Goal: Information Seeking & Learning: Learn about a topic

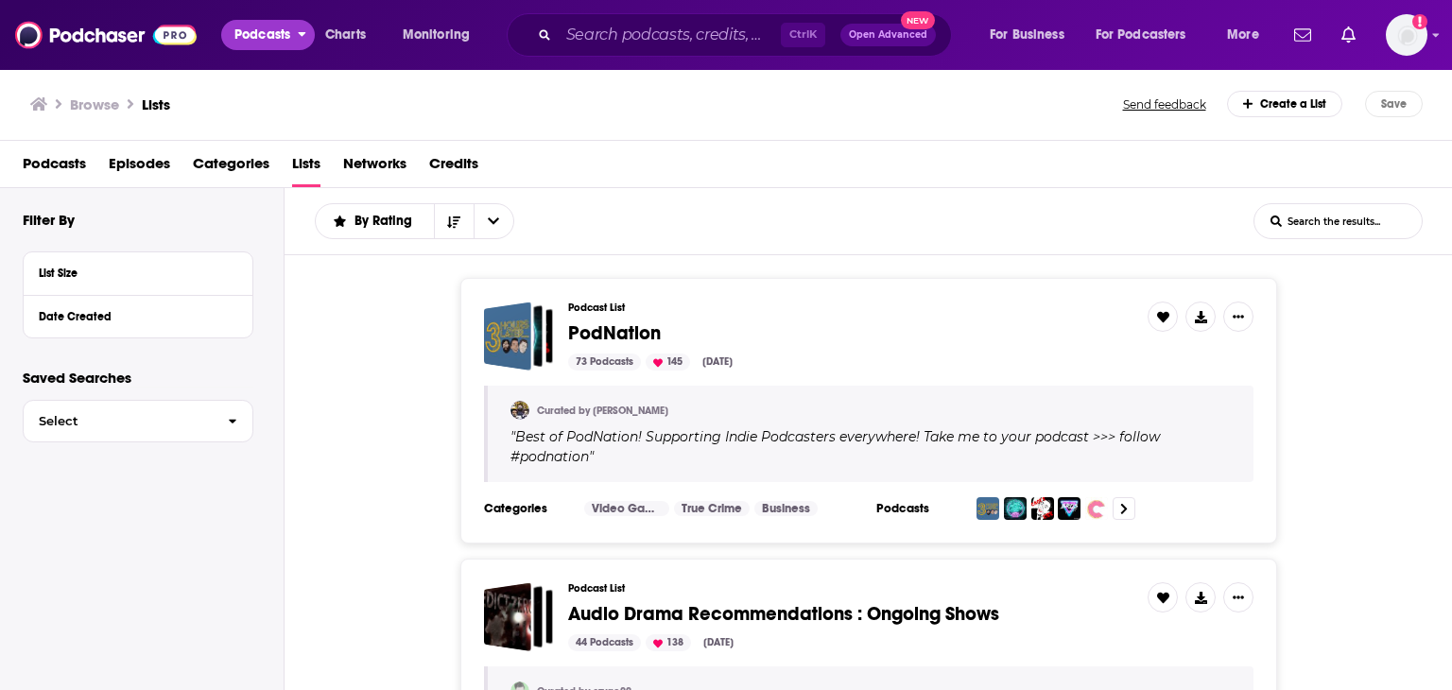
click at [277, 36] on span "Podcasts" at bounding box center [262, 35] width 56 height 26
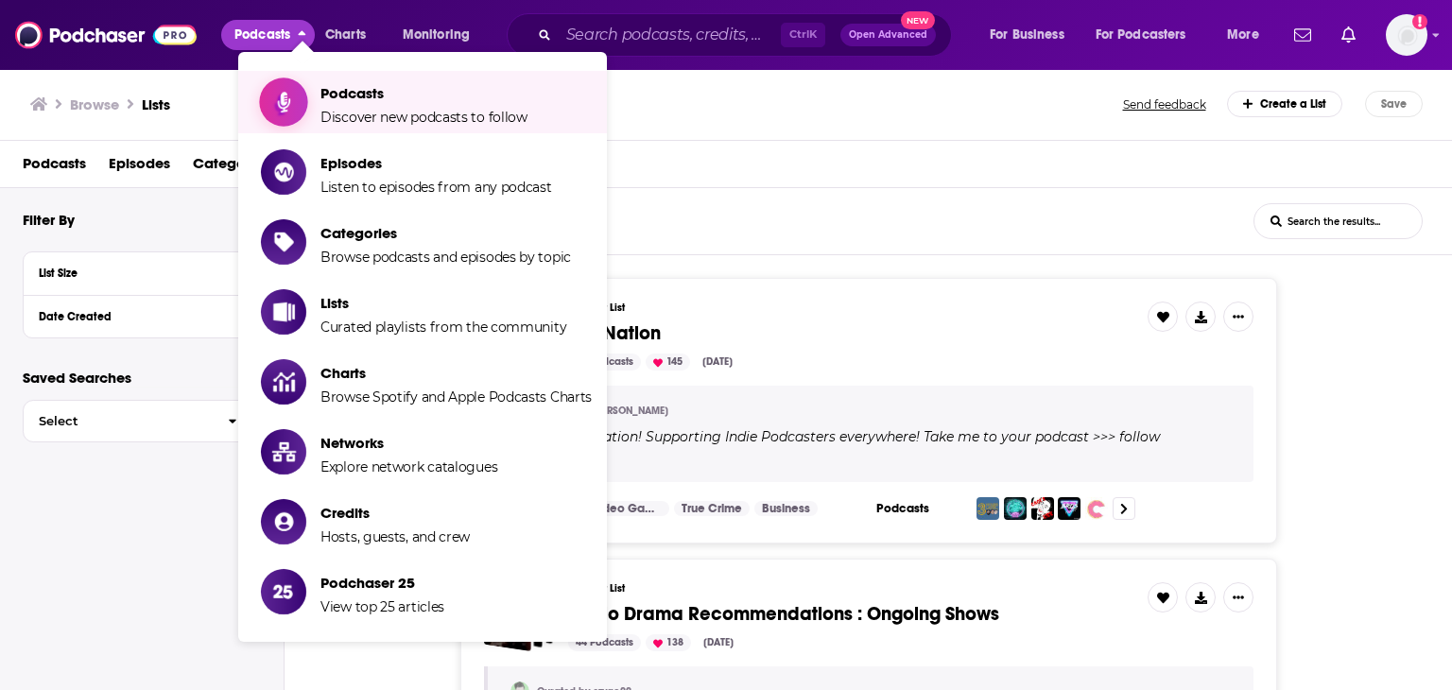
click at [344, 94] on span "Podcasts" at bounding box center [424, 93] width 207 height 18
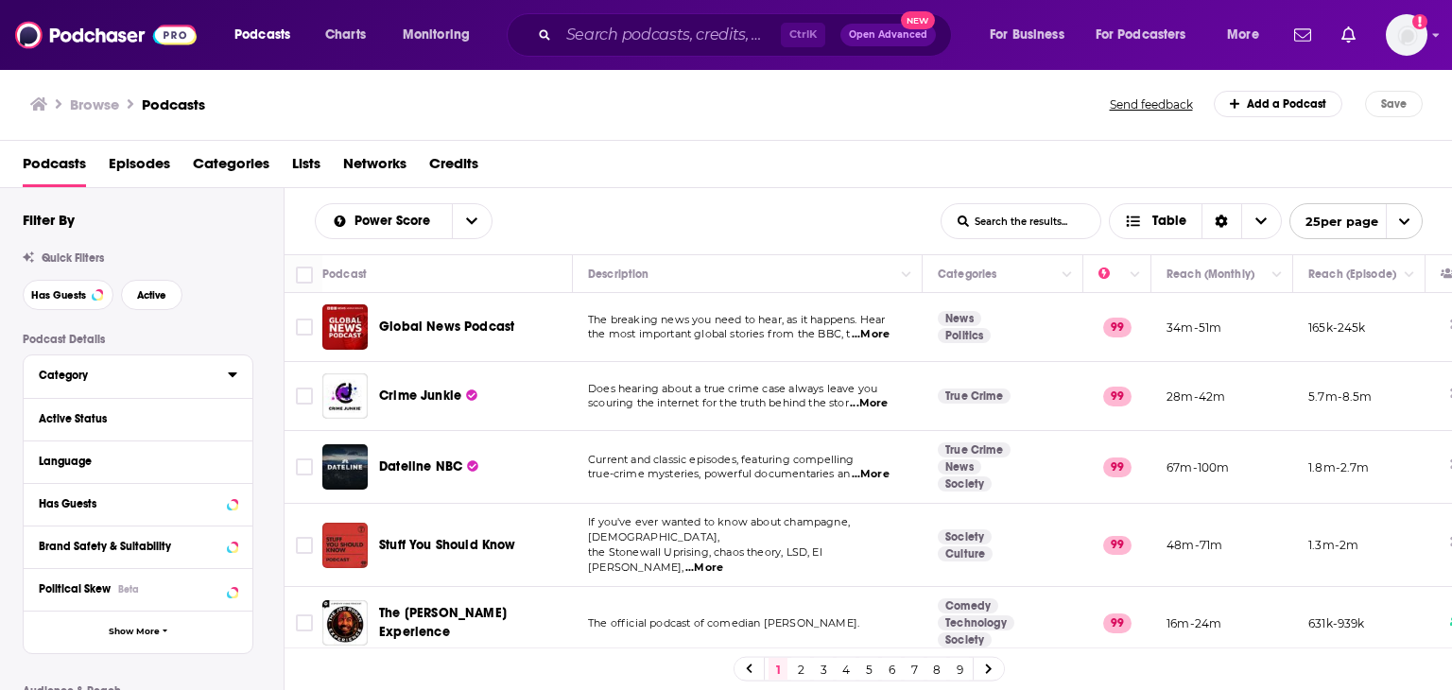
click at [224, 375] on button "Category" at bounding box center [133, 375] width 189 height 24
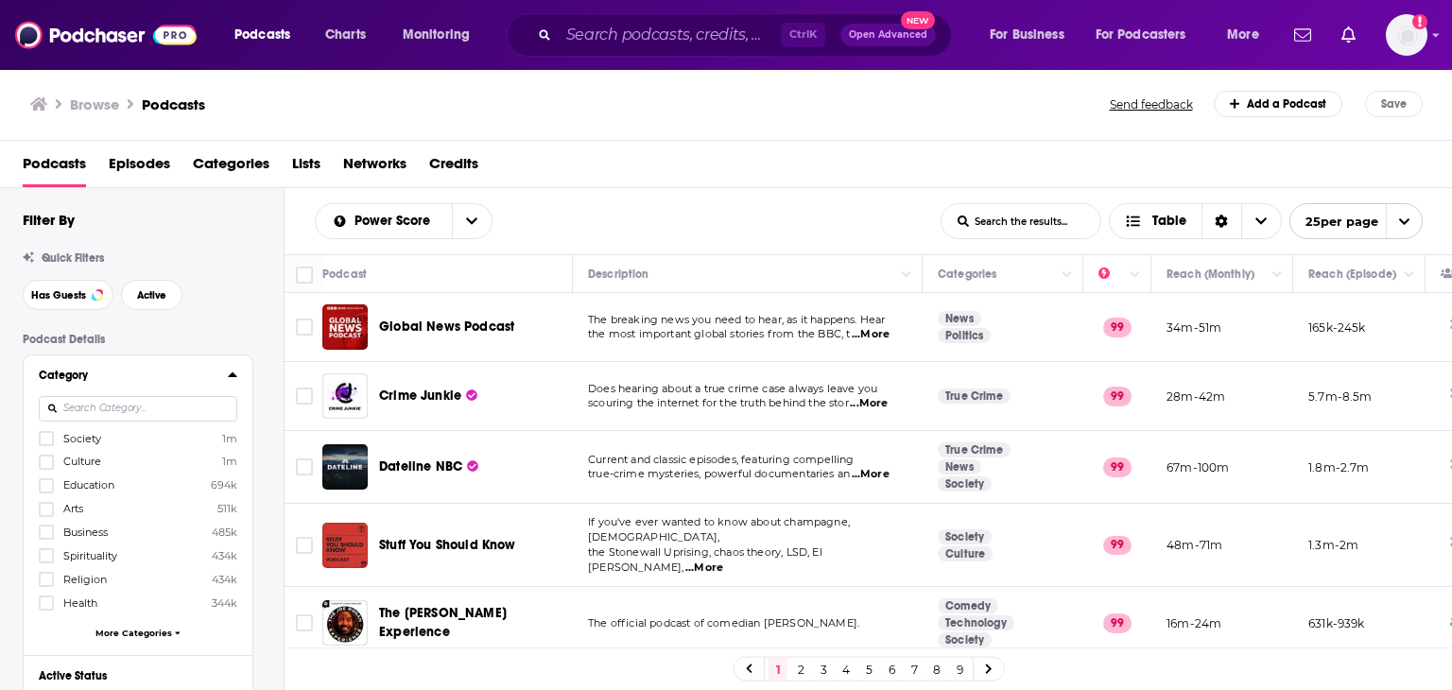
click at [231, 373] on icon at bounding box center [232, 374] width 9 height 15
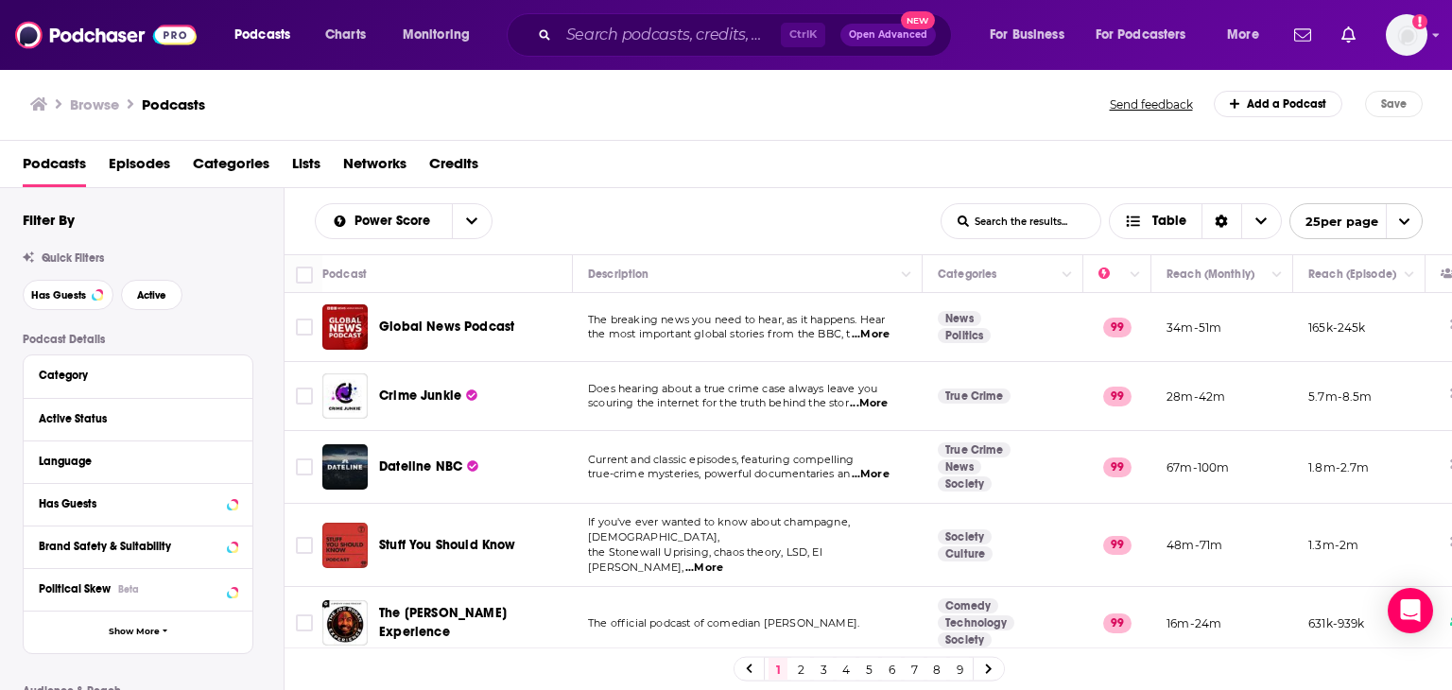
click at [229, 156] on span "Categories" at bounding box center [231, 167] width 77 height 39
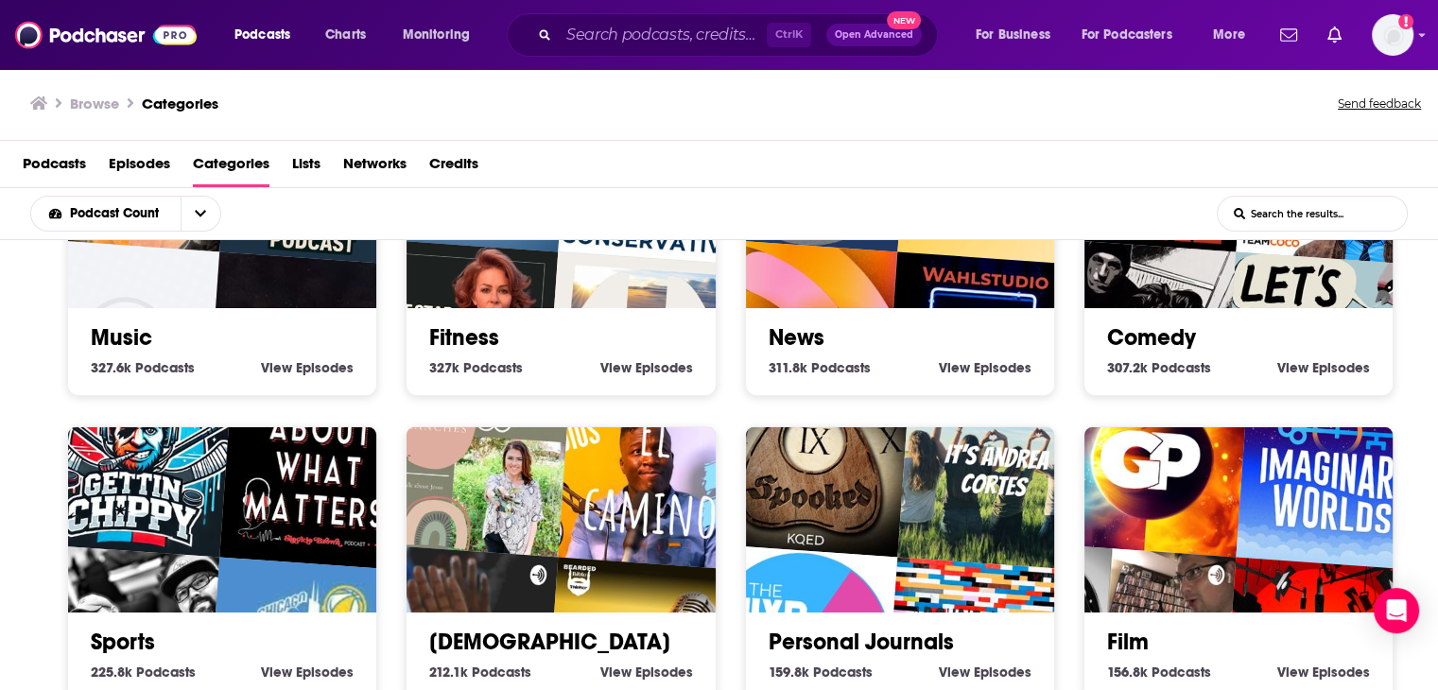
scroll to position [753, 0]
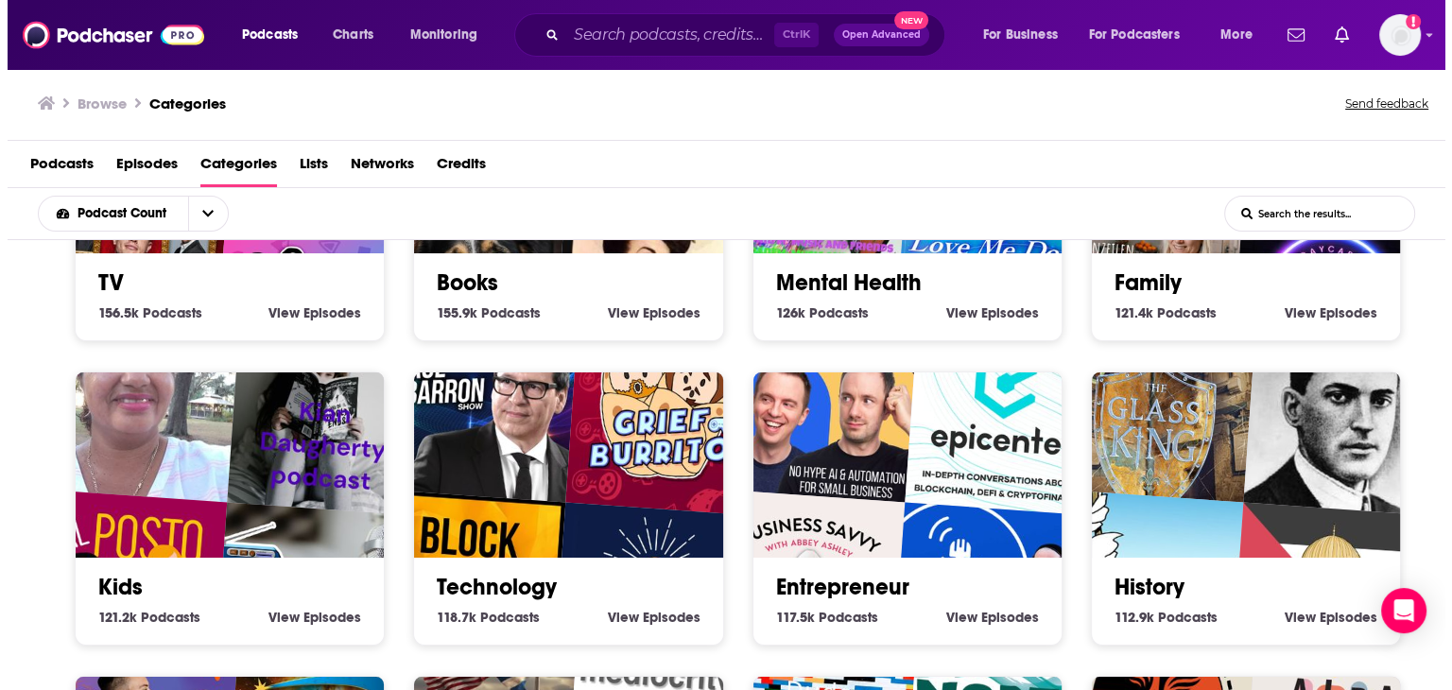
scroll to position [1604, 0]
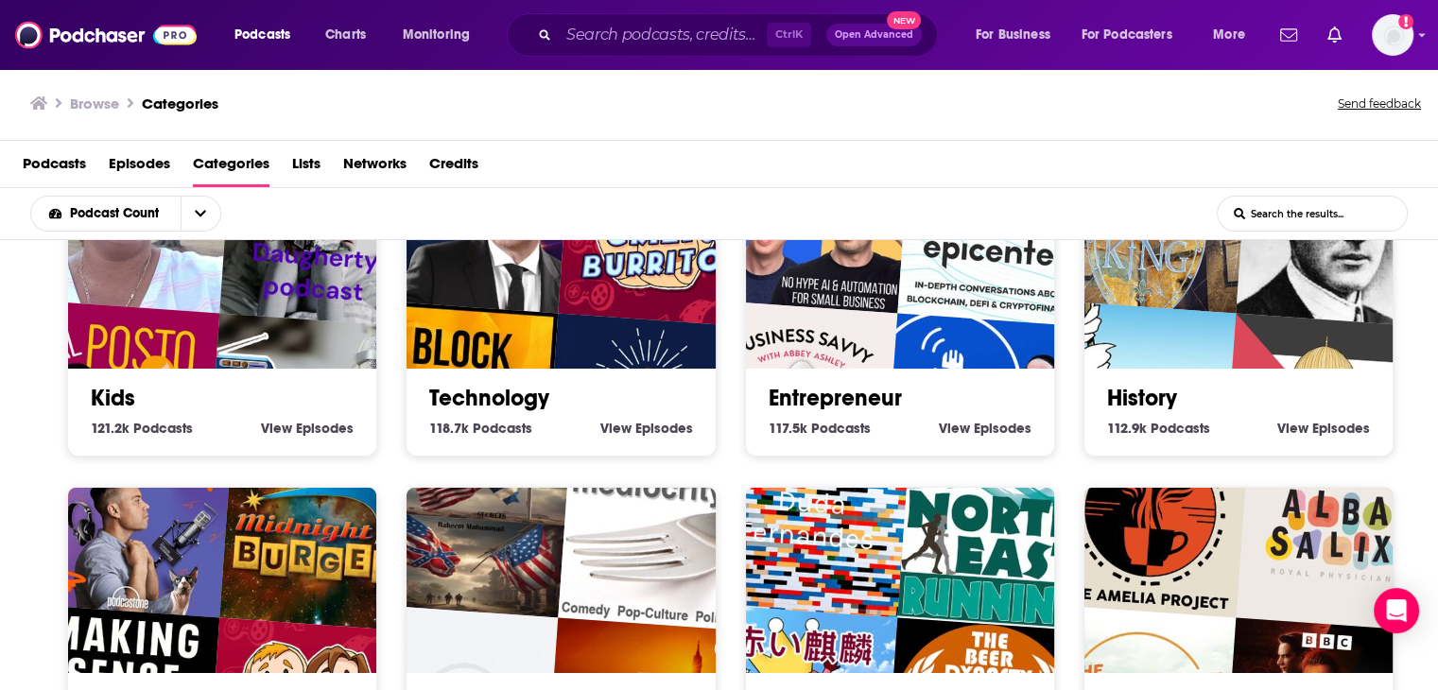
click at [769, 688] on link "Hobbies" at bounding box center [812, 702] width 86 height 28
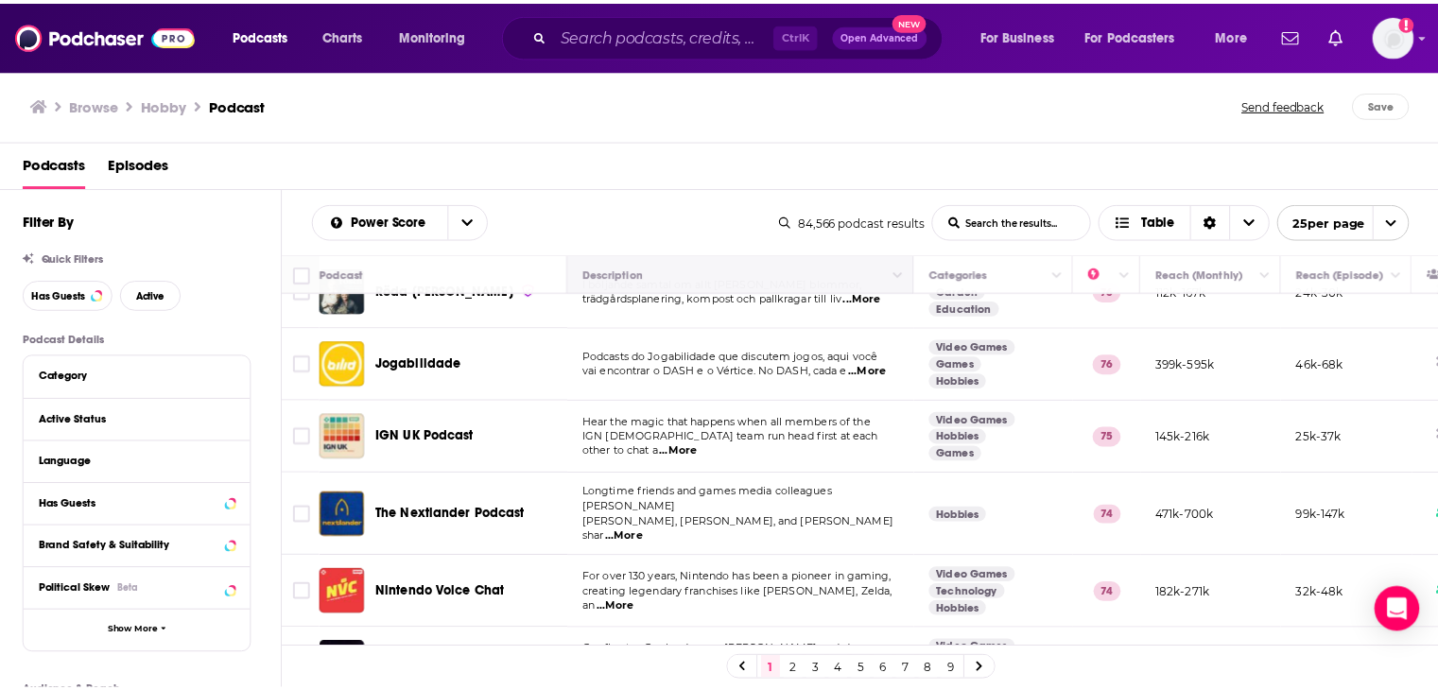
scroll to position [1459, 0]
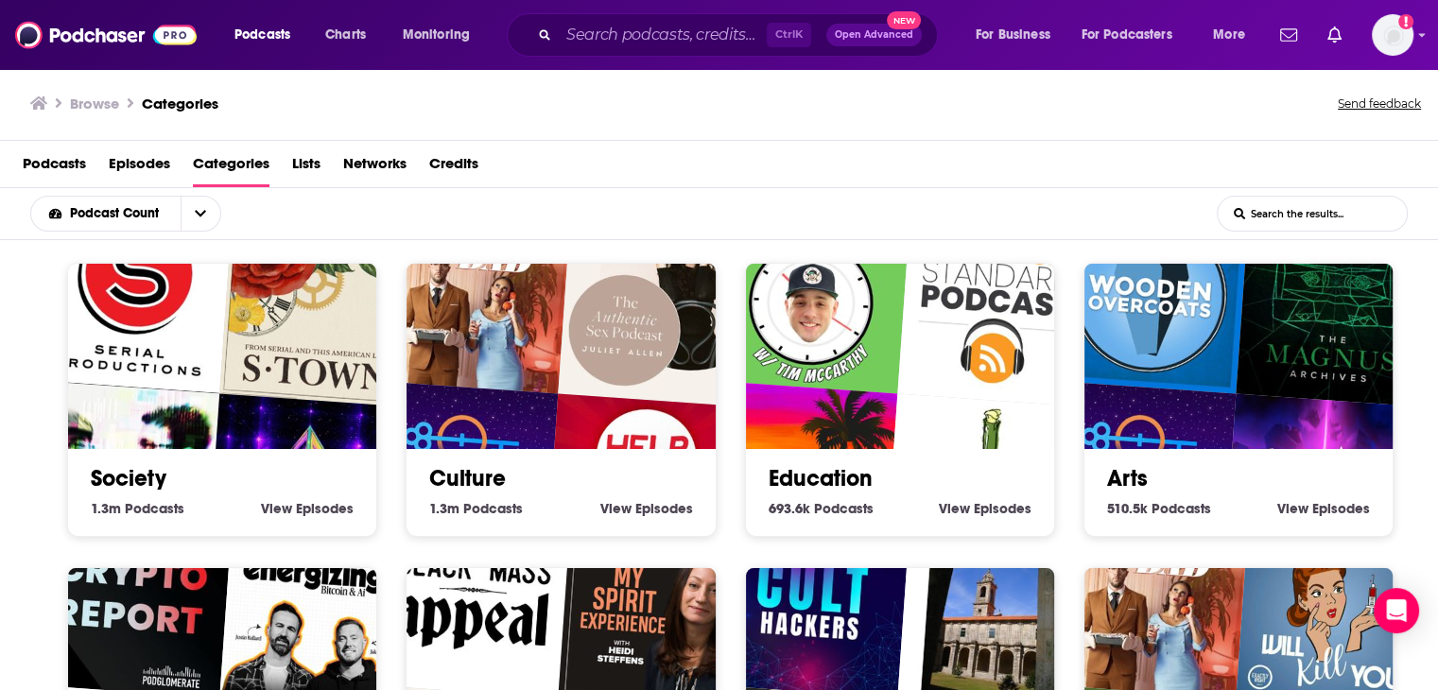
click at [431, 464] on link "Culture" at bounding box center [467, 478] width 77 height 28
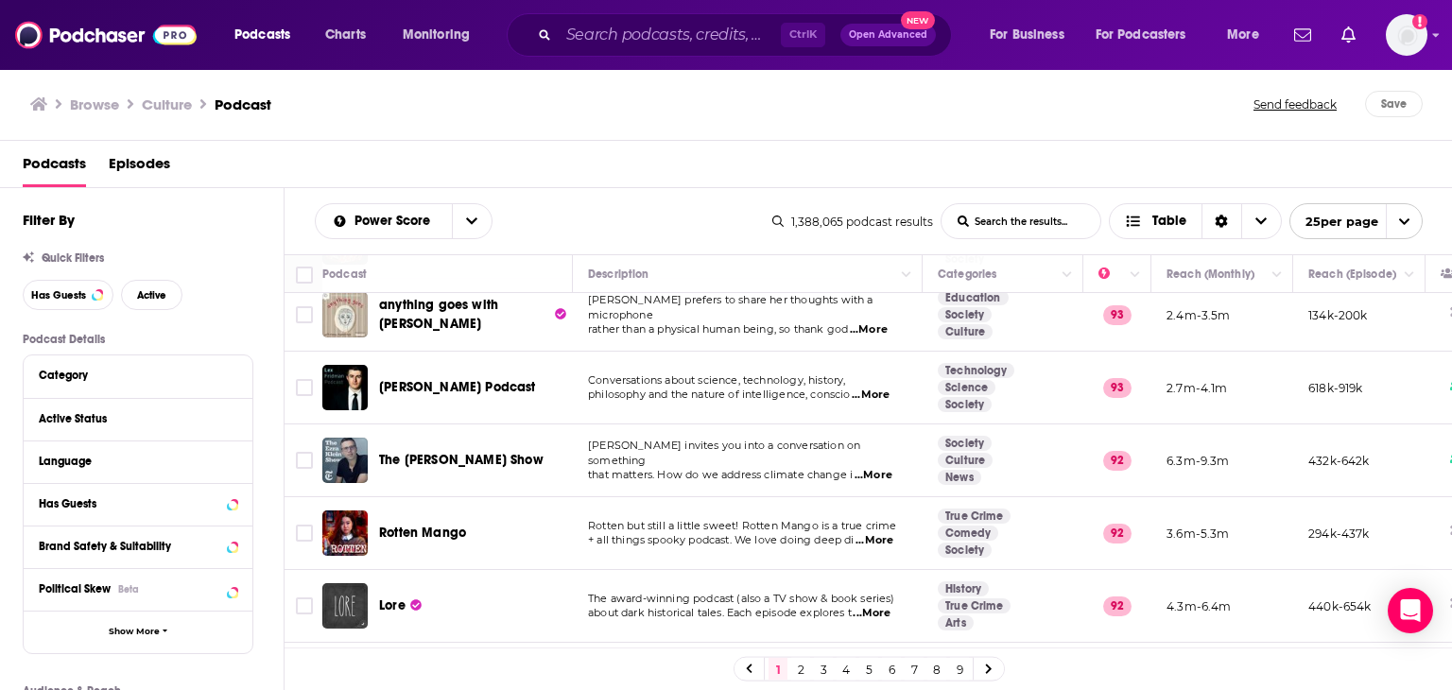
scroll to position [1466, 0]
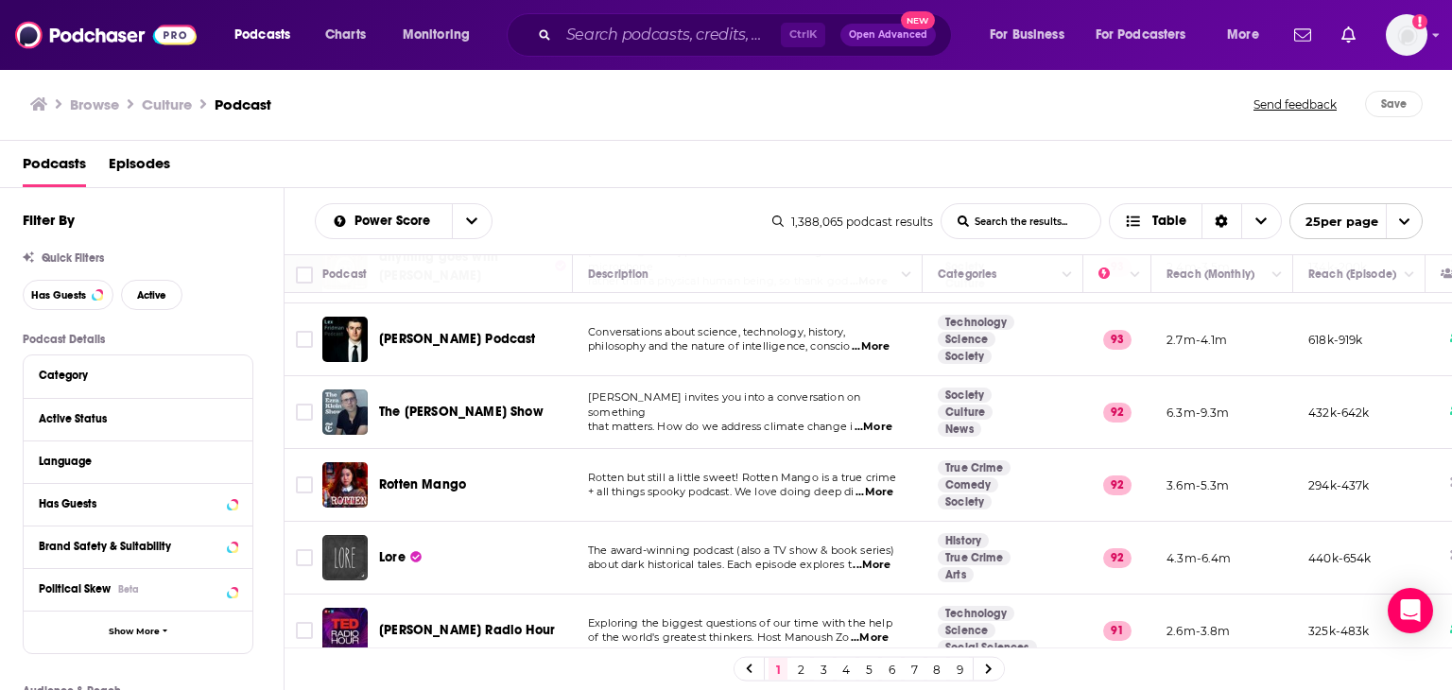
click at [800, 667] on link "2" at bounding box center [800, 669] width 19 height 23
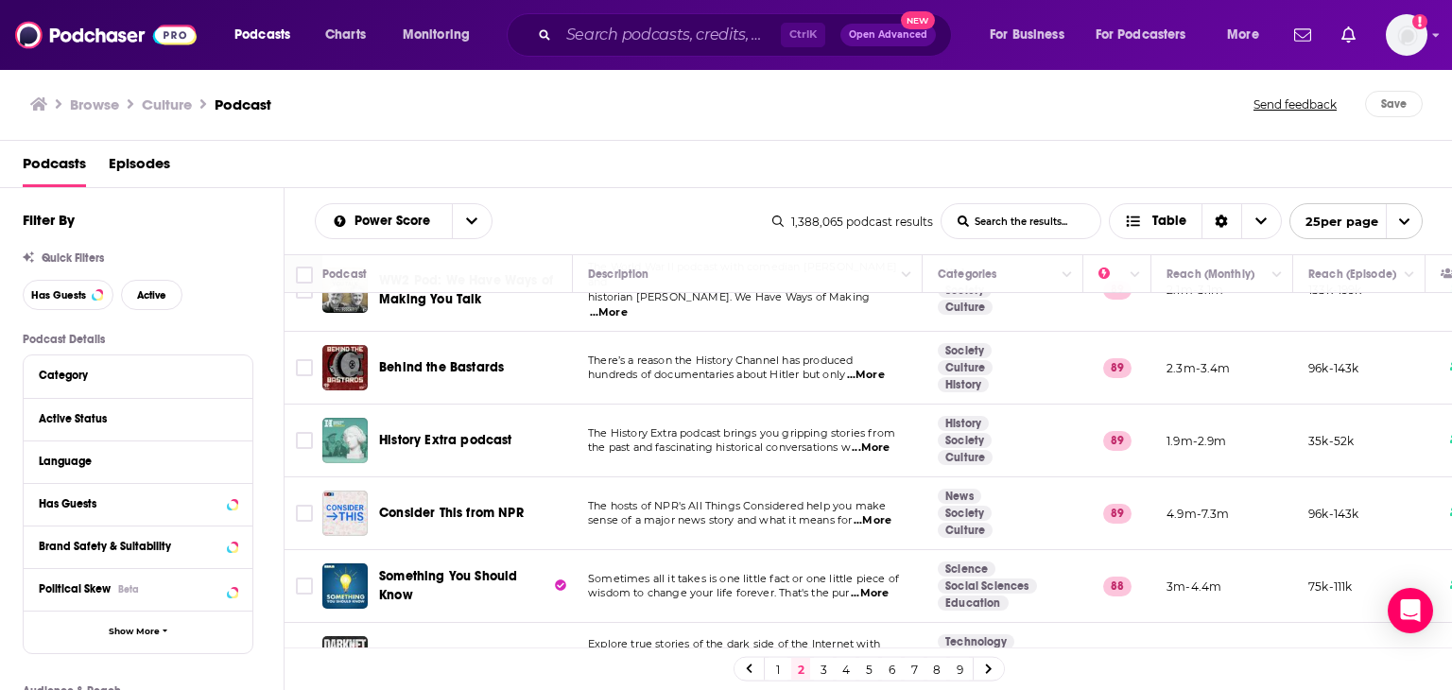
scroll to position [1470, 0]
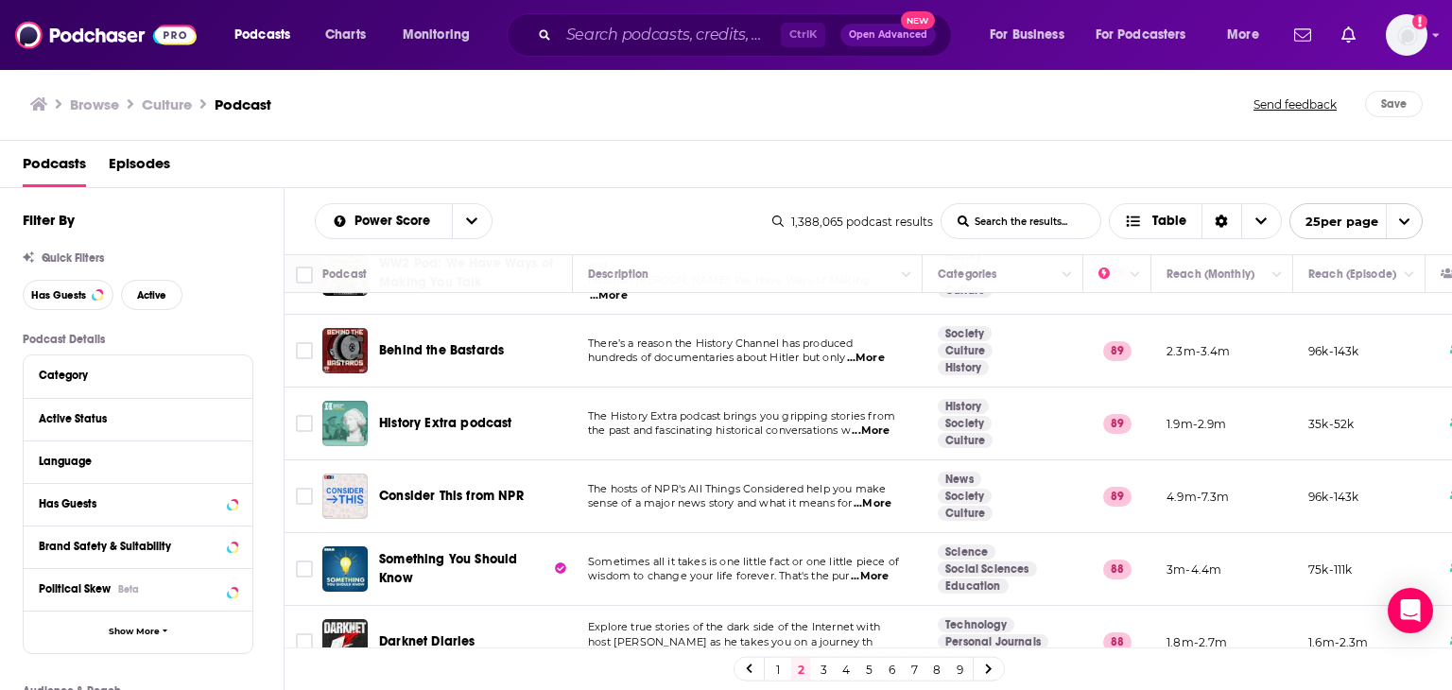
click at [821, 668] on link "3" at bounding box center [823, 669] width 19 height 23
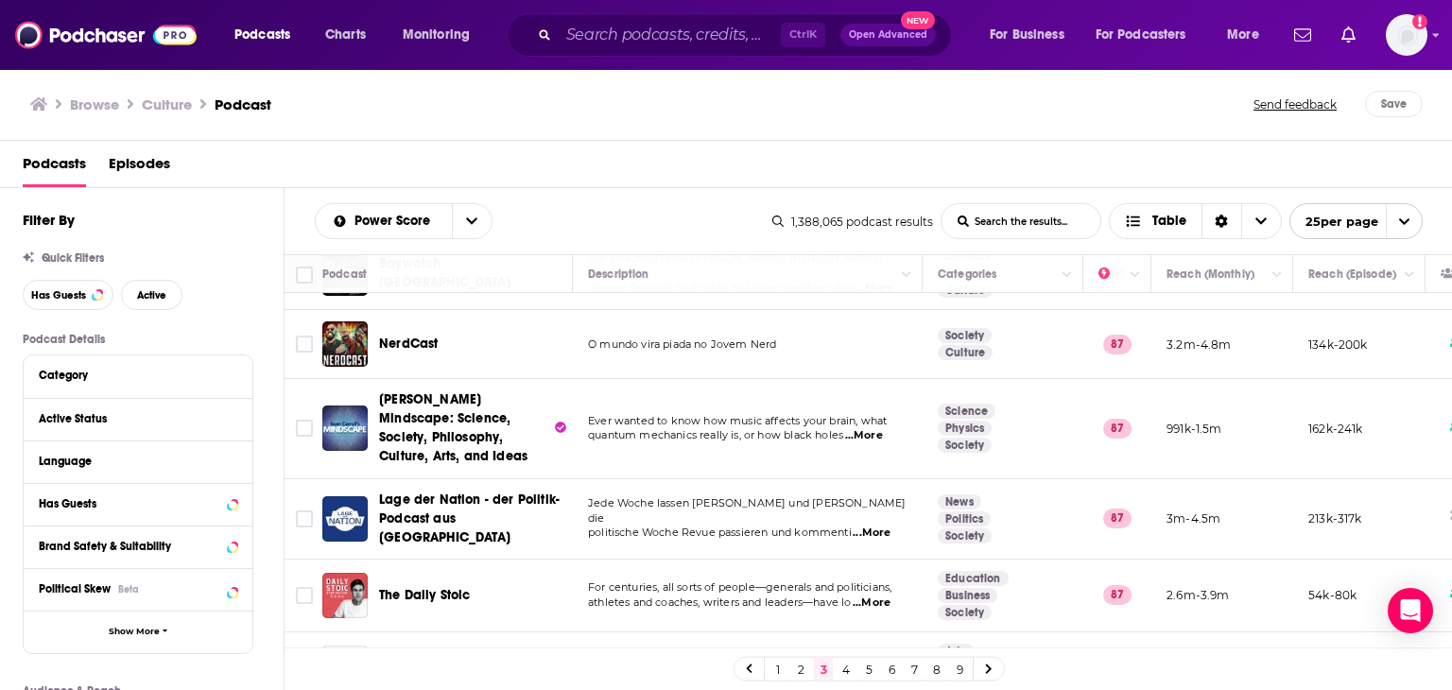
scroll to position [1493, 0]
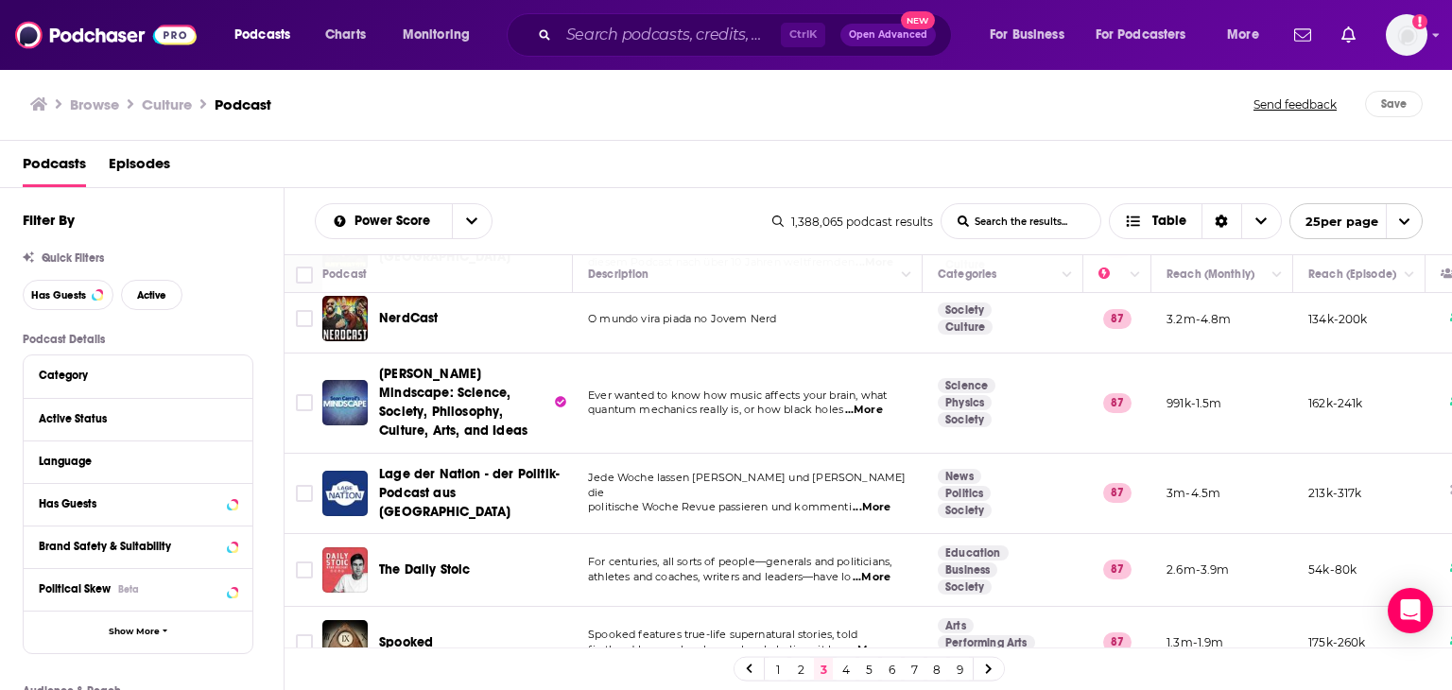
click at [844, 663] on link "4" at bounding box center [846, 669] width 19 height 23
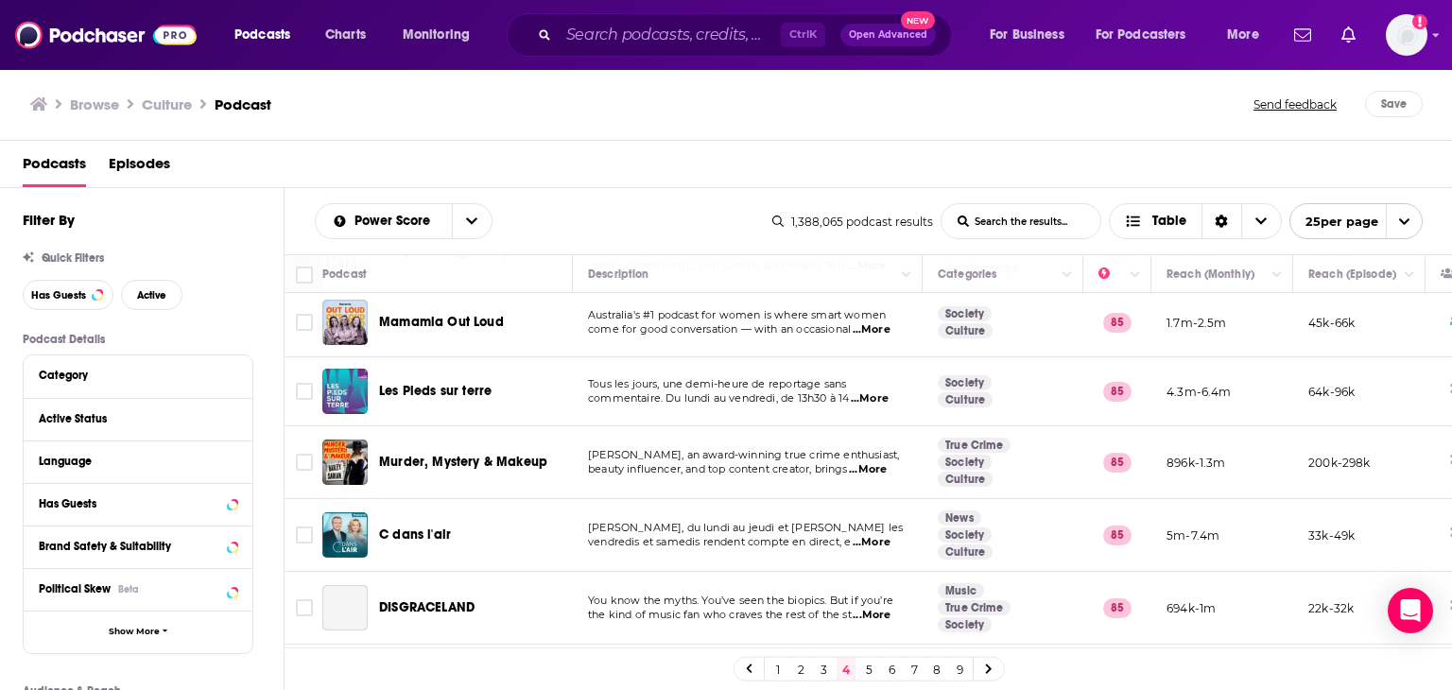
scroll to position [1459, 0]
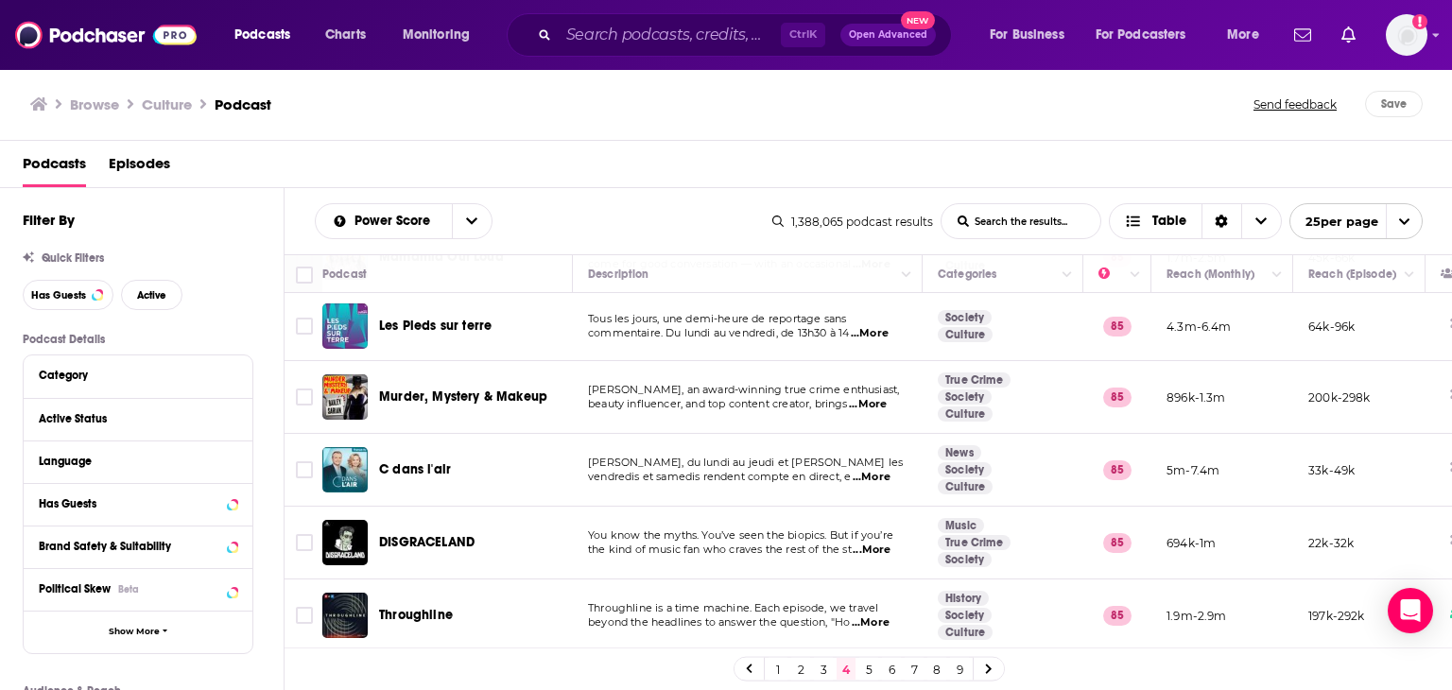
click at [867, 665] on link "5" at bounding box center [868, 669] width 19 height 23
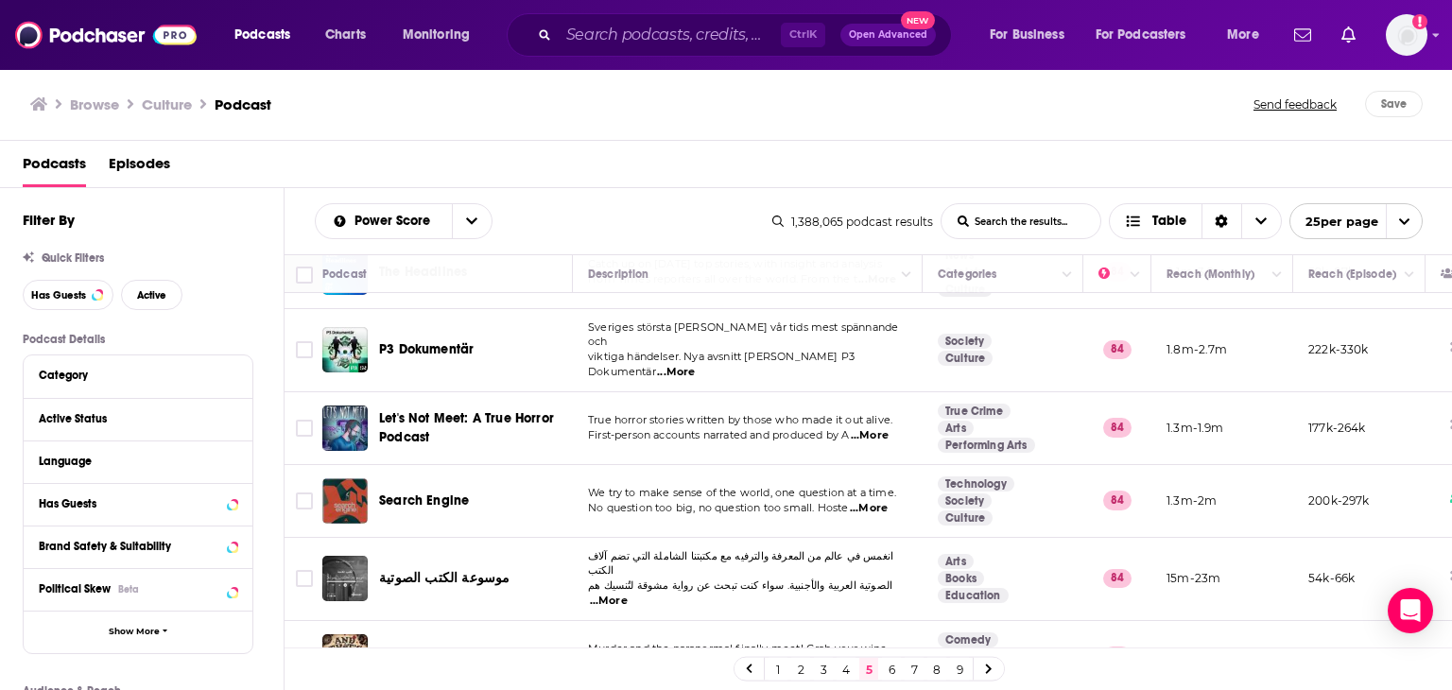
scroll to position [1463, 0]
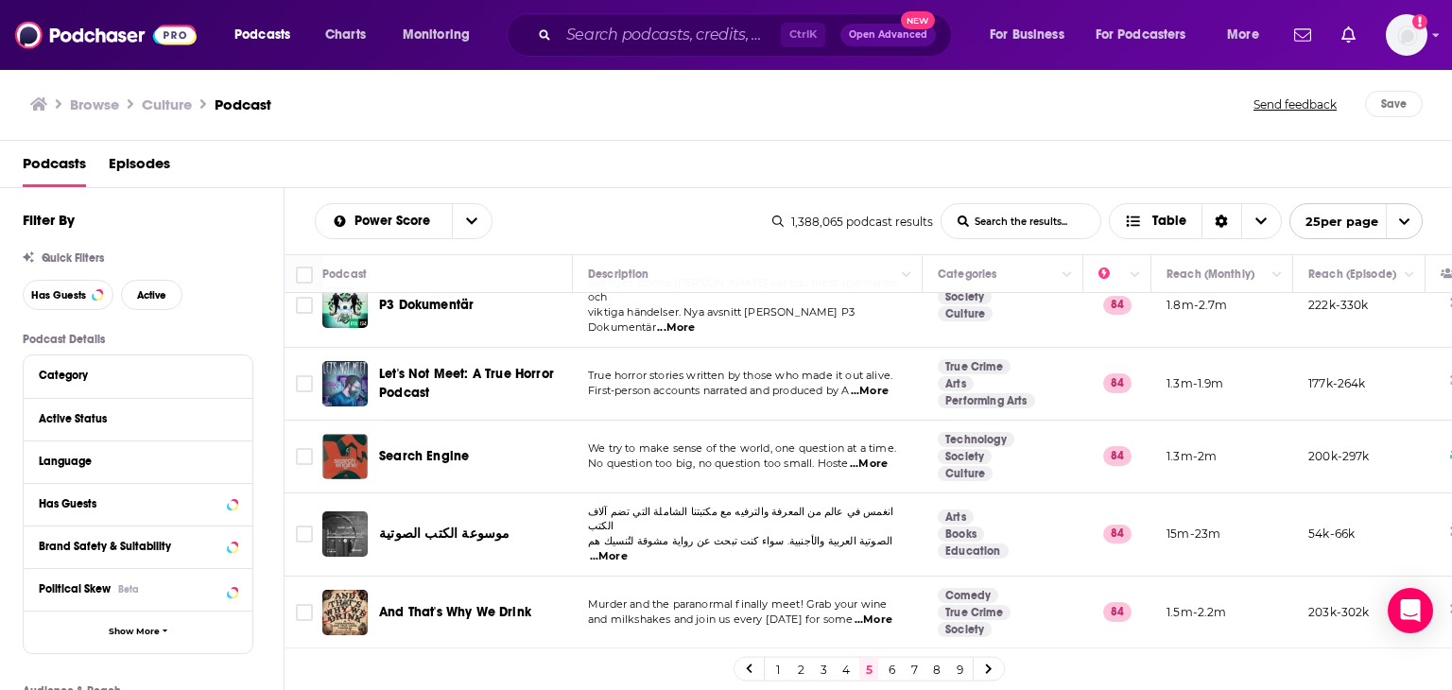
click at [885, 674] on link "6" at bounding box center [891, 669] width 19 height 23
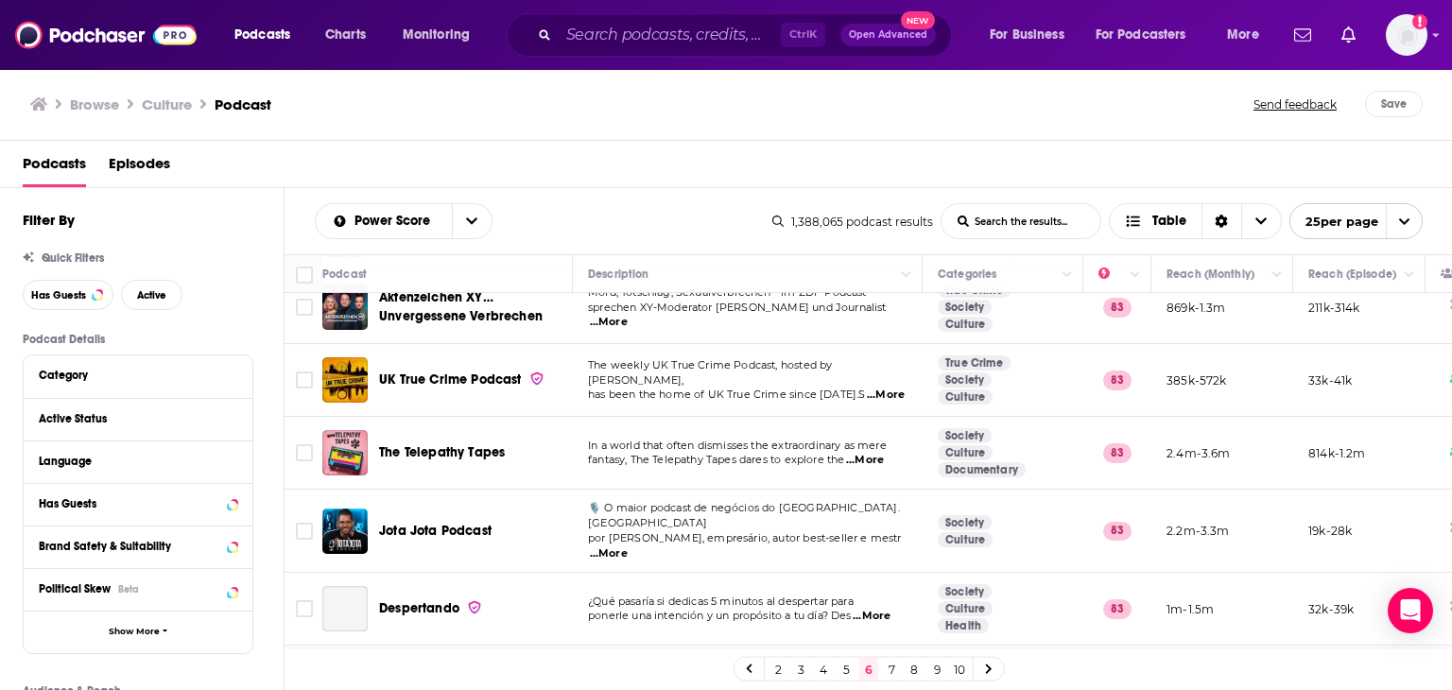
scroll to position [1463, 0]
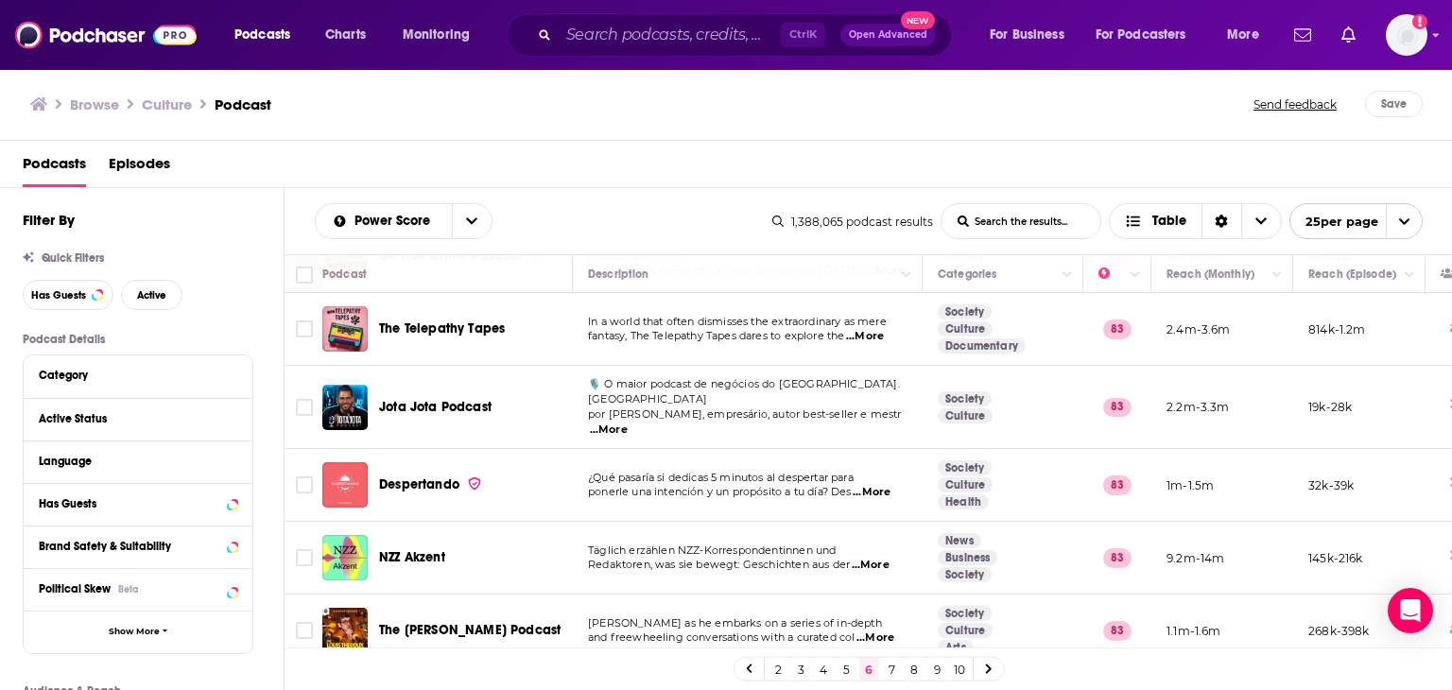
click at [773, 668] on link "2" at bounding box center [778, 669] width 19 height 23
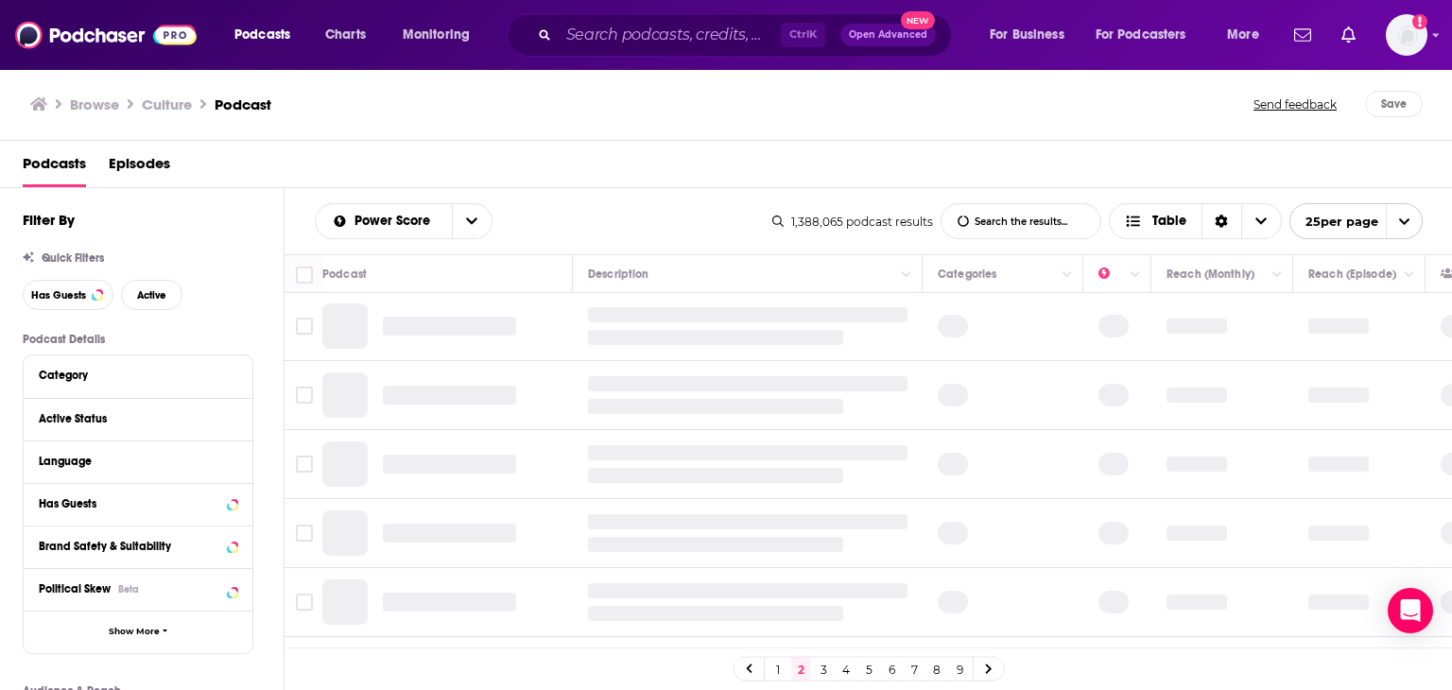
scroll to position [24, 0]
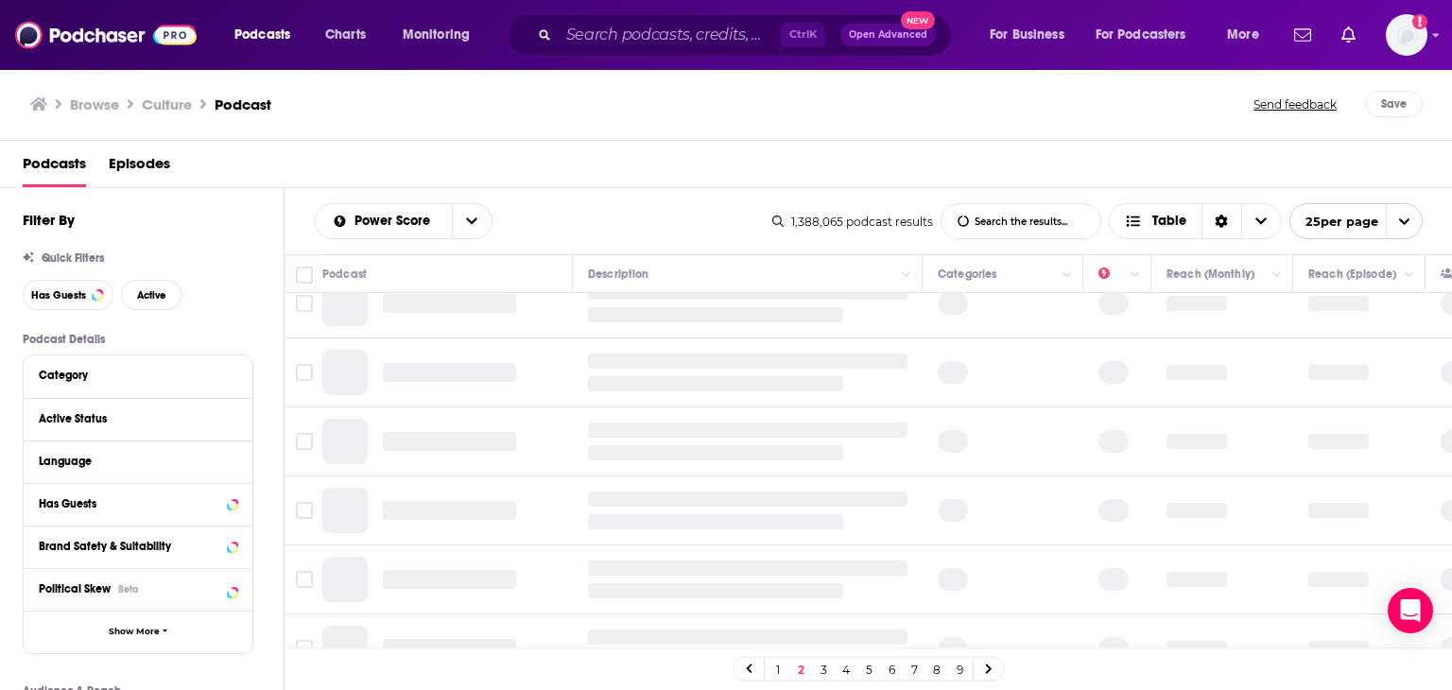
click at [773, 668] on link "1" at bounding box center [778, 669] width 19 height 23
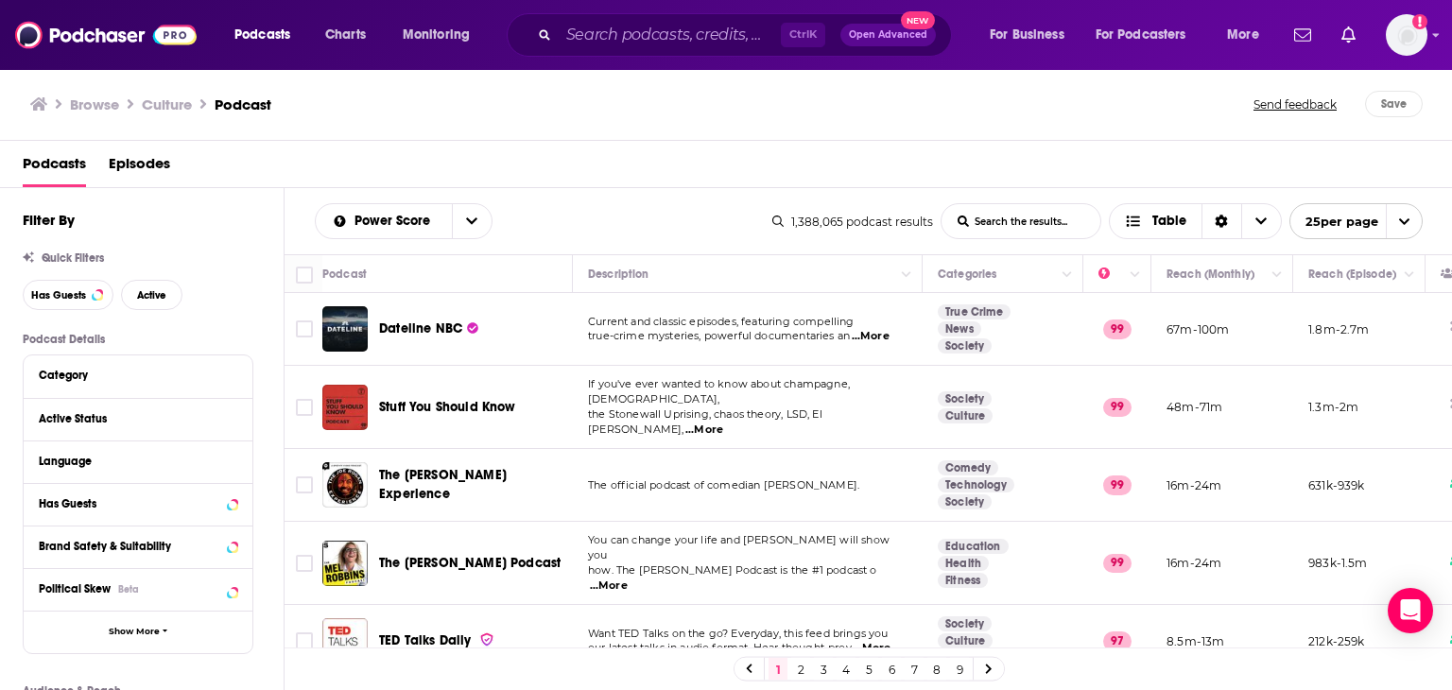
click at [111, 103] on h3 "Browse" at bounding box center [94, 104] width 49 height 18
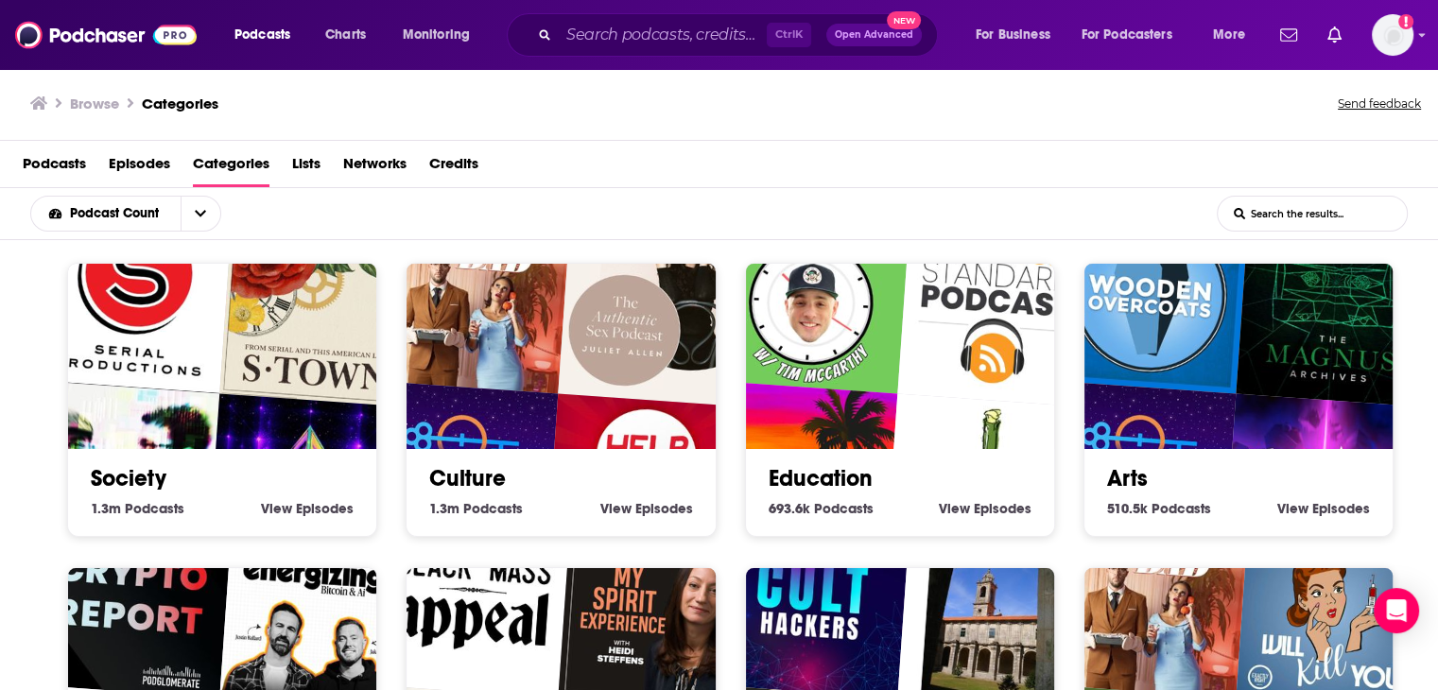
click at [132, 464] on link "Society" at bounding box center [129, 478] width 76 height 28
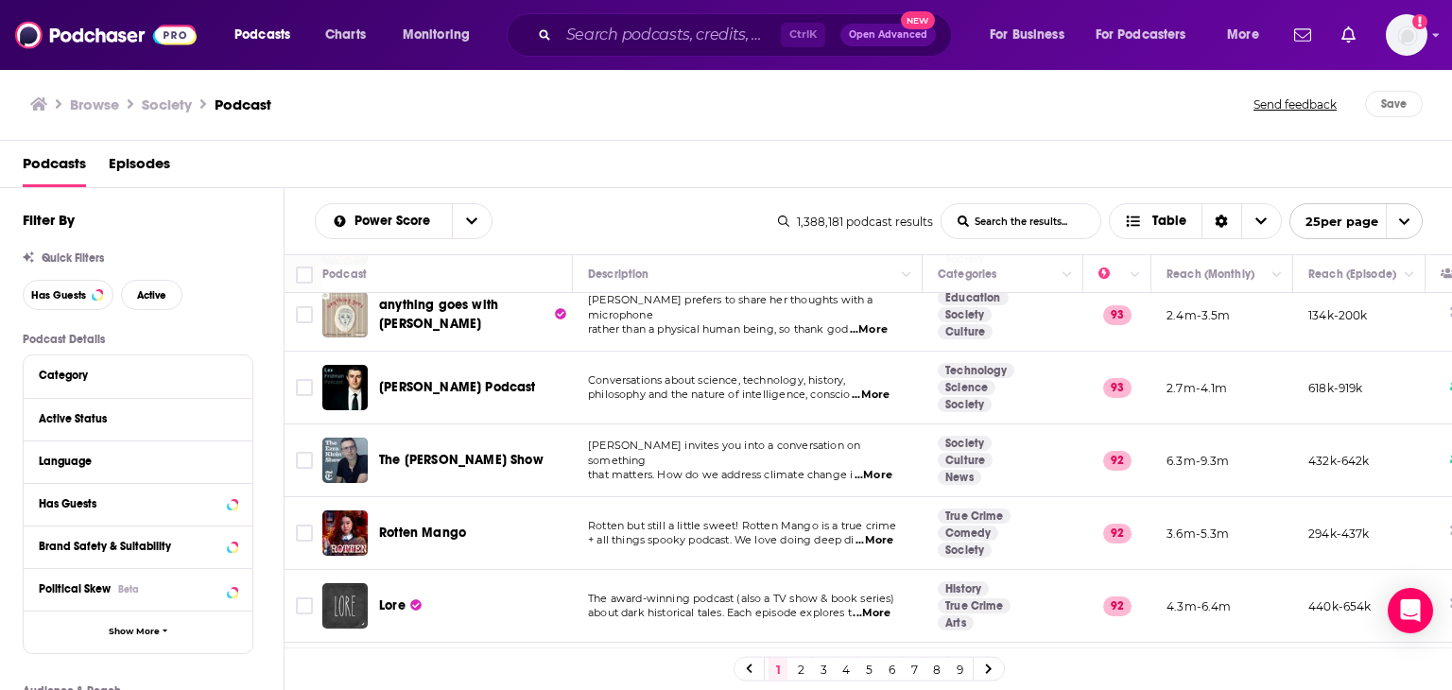
scroll to position [1466, 0]
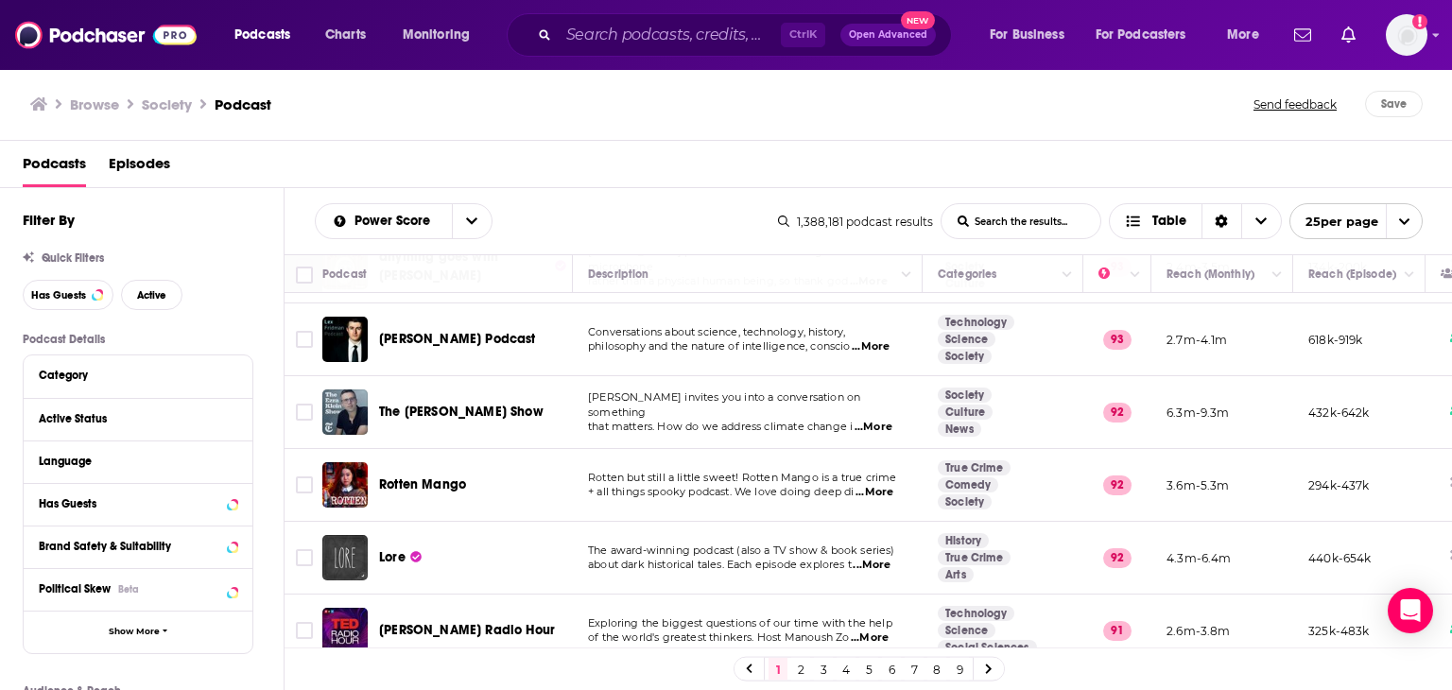
click at [798, 664] on link "2" at bounding box center [800, 669] width 19 height 23
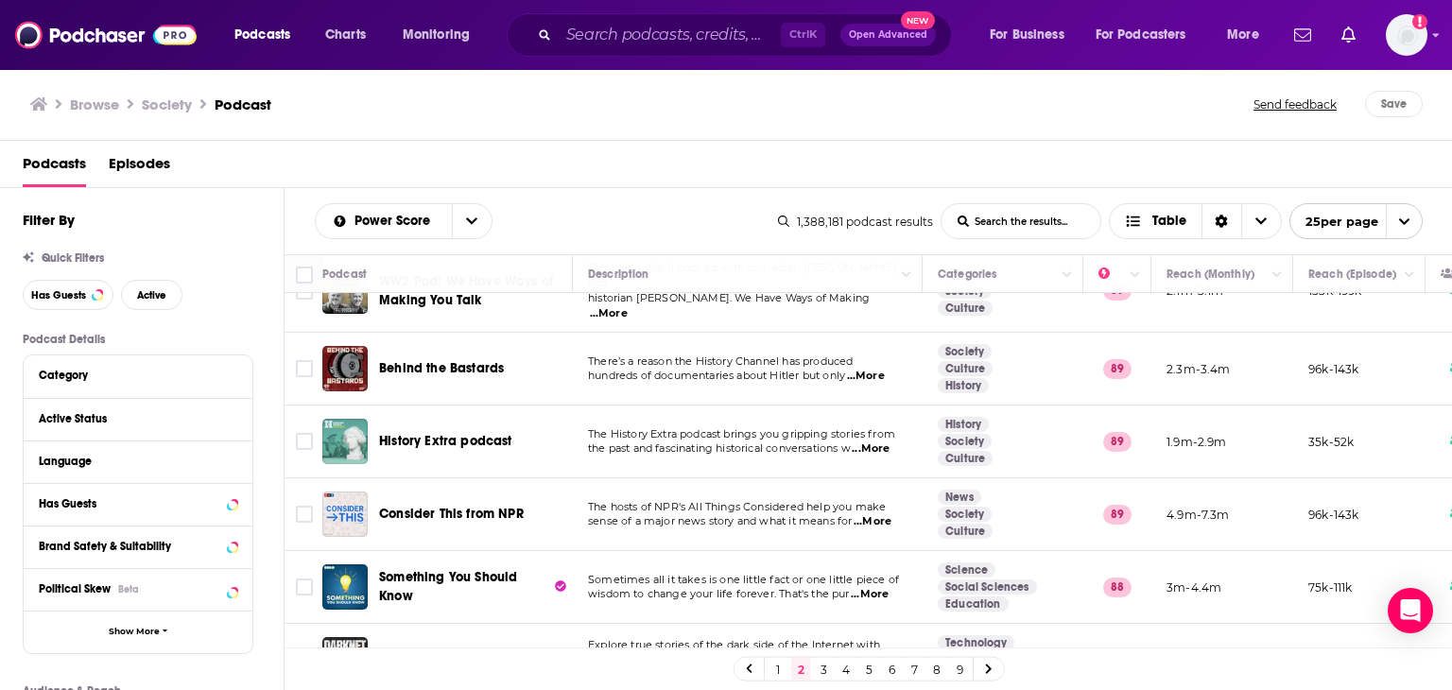
scroll to position [1470, 0]
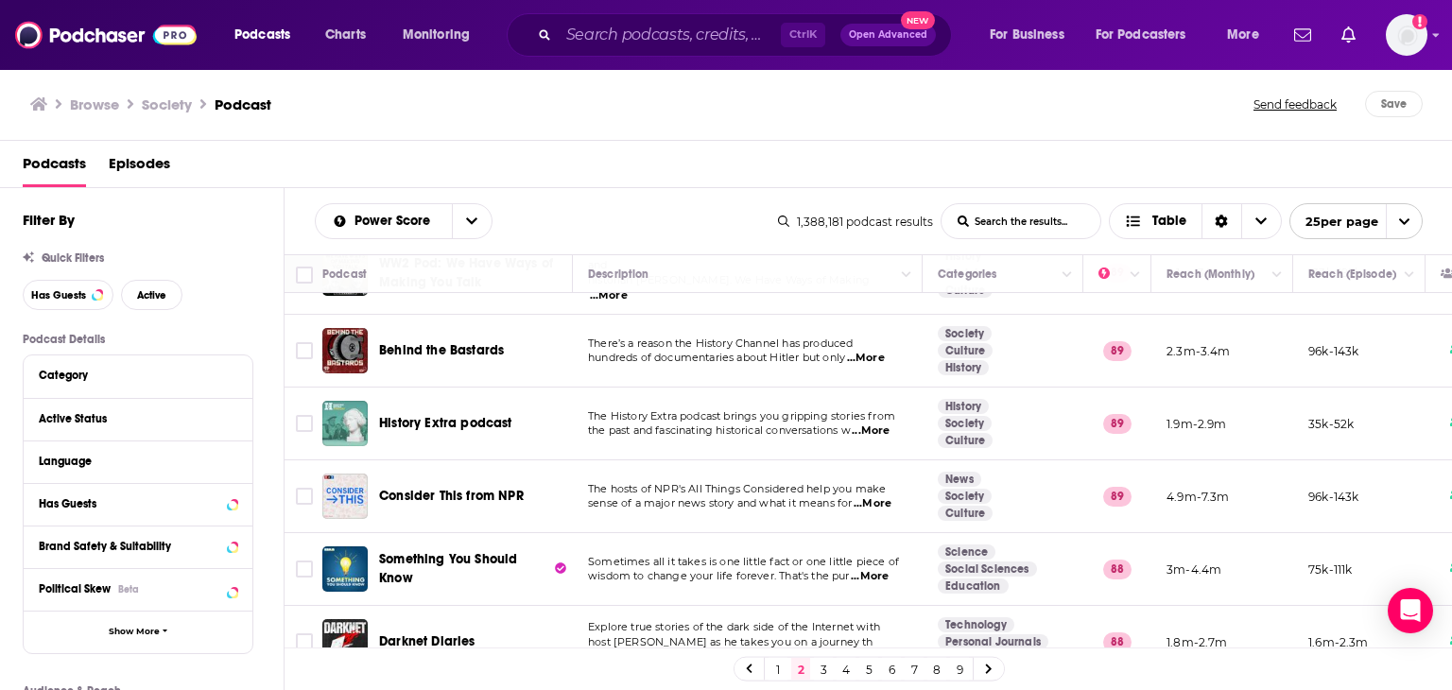
click at [779, 673] on link "1" at bounding box center [778, 669] width 19 height 23
